Goal: Task Accomplishment & Management: Manage account settings

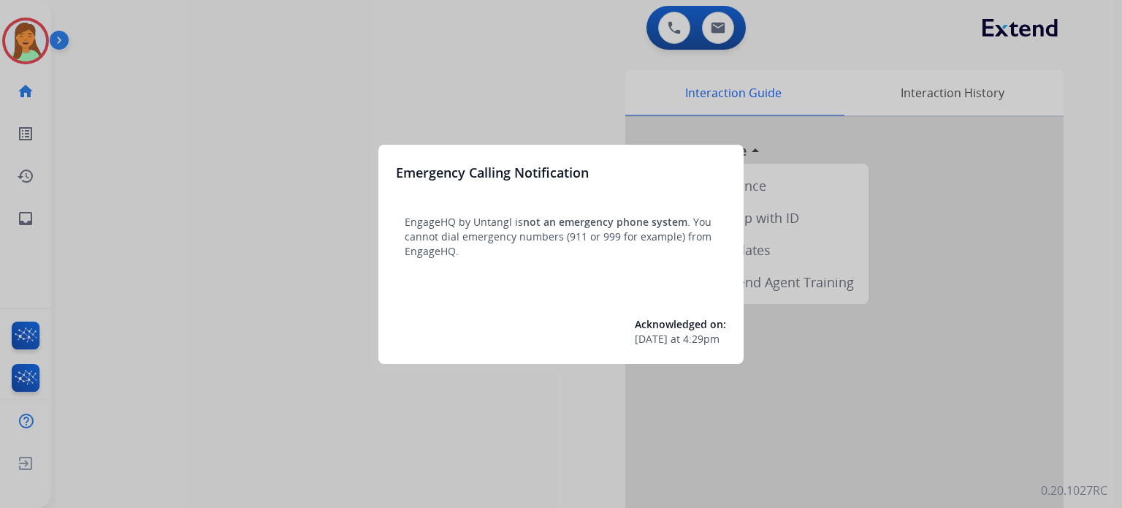
click at [245, 392] on div at bounding box center [561, 254] width 1122 height 508
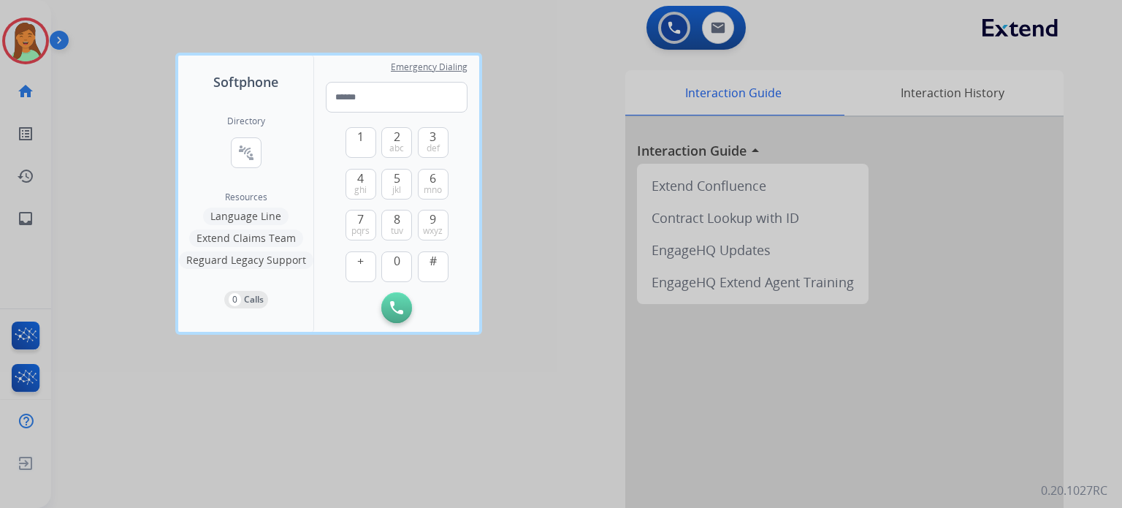
click at [94, 378] on div at bounding box center [561, 254] width 1122 height 508
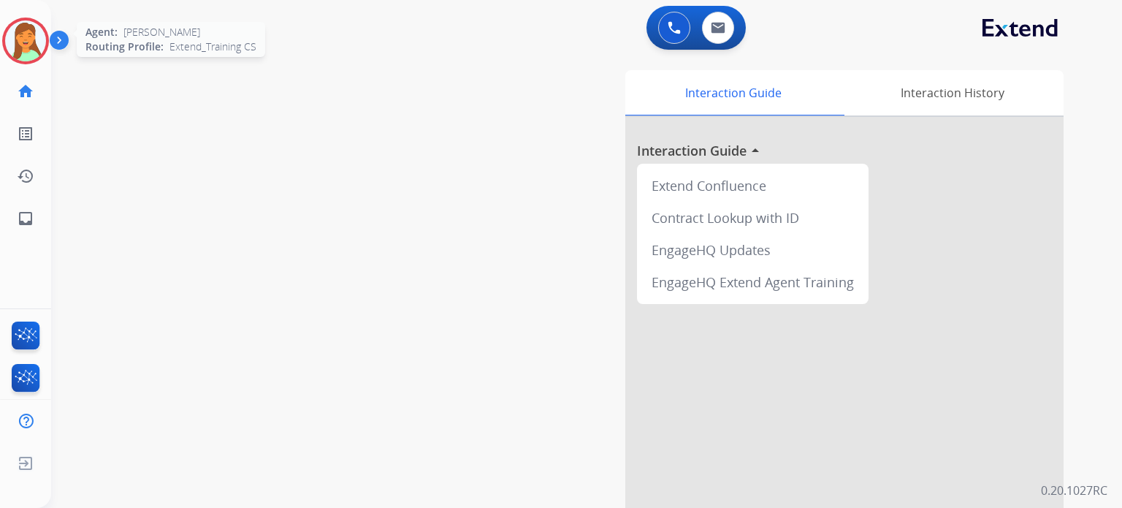
click at [19, 40] on img at bounding box center [25, 40] width 41 height 41
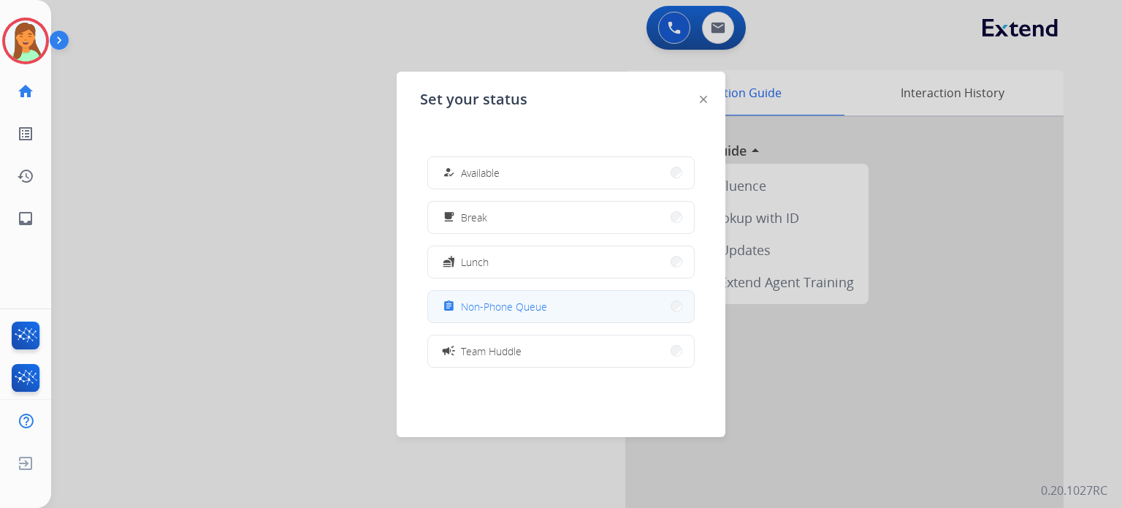
click at [550, 303] on button "assignment Non-Phone Queue" at bounding box center [561, 306] width 266 height 31
